Goal: Find specific page/section: Find specific page/section

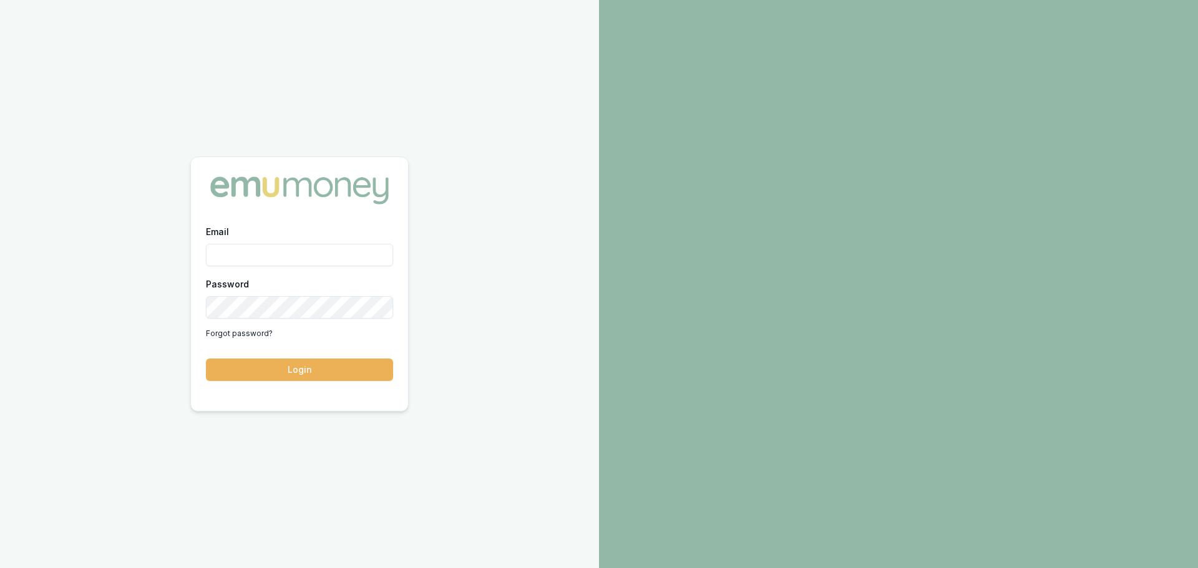
click at [273, 253] on input "Email" at bounding box center [299, 255] width 187 height 22
type input "[PERSON_NAME][EMAIL_ADDRESS][DOMAIN_NAME]"
click at [206, 359] on button "Login" at bounding box center [299, 370] width 187 height 22
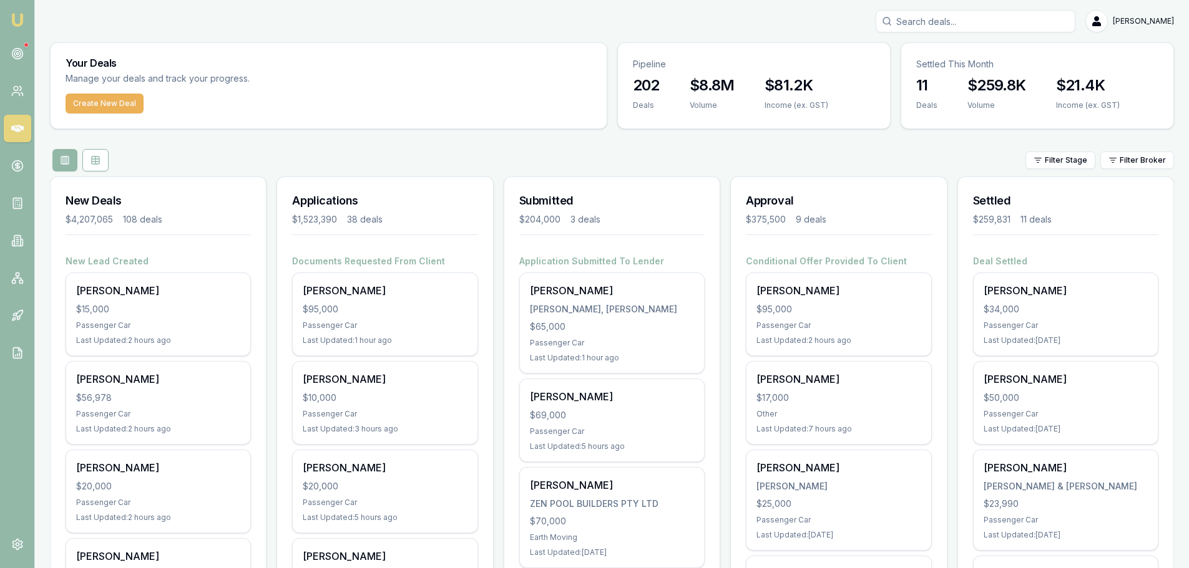
click at [1061, 17] on input "Search deals" at bounding box center [975, 21] width 200 height 22
type input "0401216822"
click at [491, 28] on div "0401216822 Stephanie Puha cronin 0401216822 ballr_is@yahoo.com Deal ID: D-53D9H…" at bounding box center [612, 21] width 1124 height 22
